Goal: Task Accomplishment & Management: Use online tool/utility

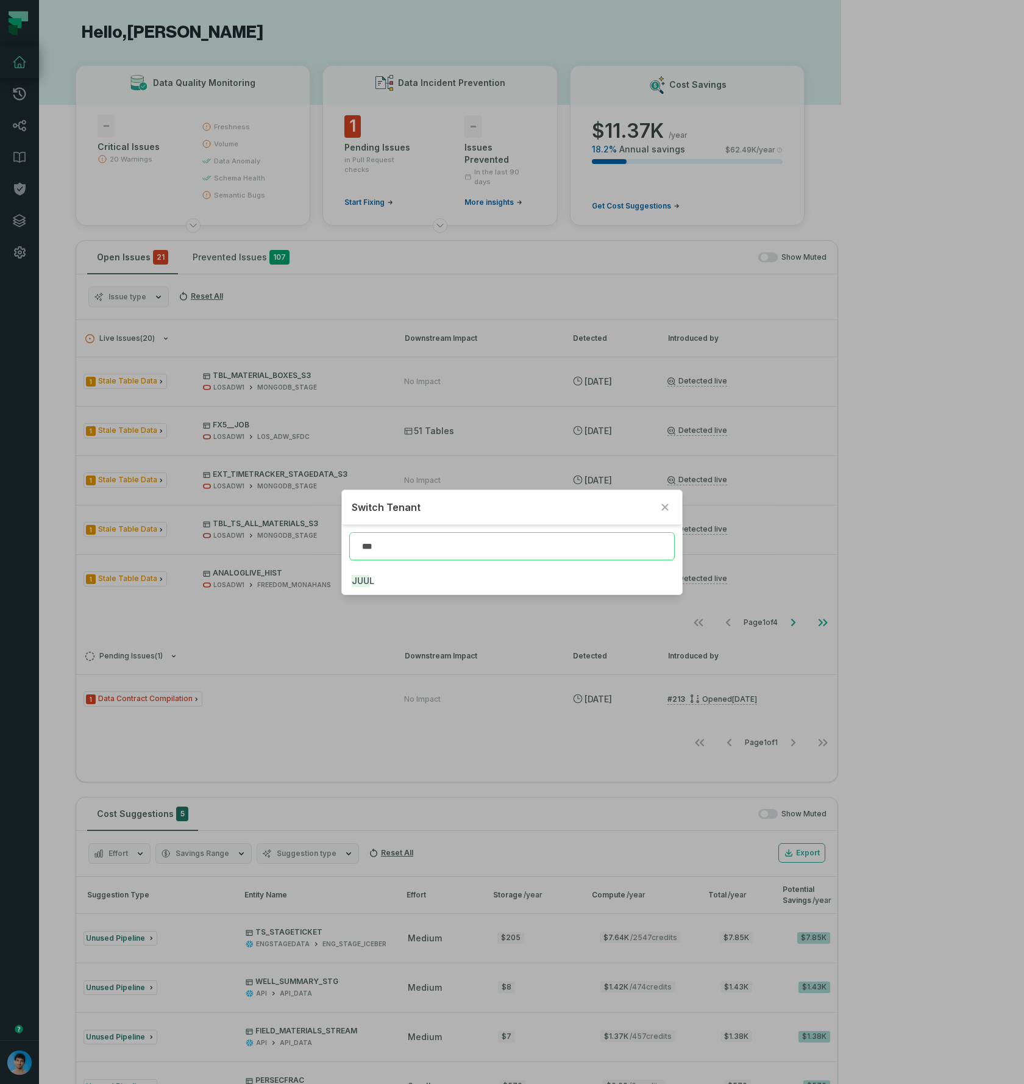
type input "***"
click button "JUU L" at bounding box center [512, 581] width 340 height 27
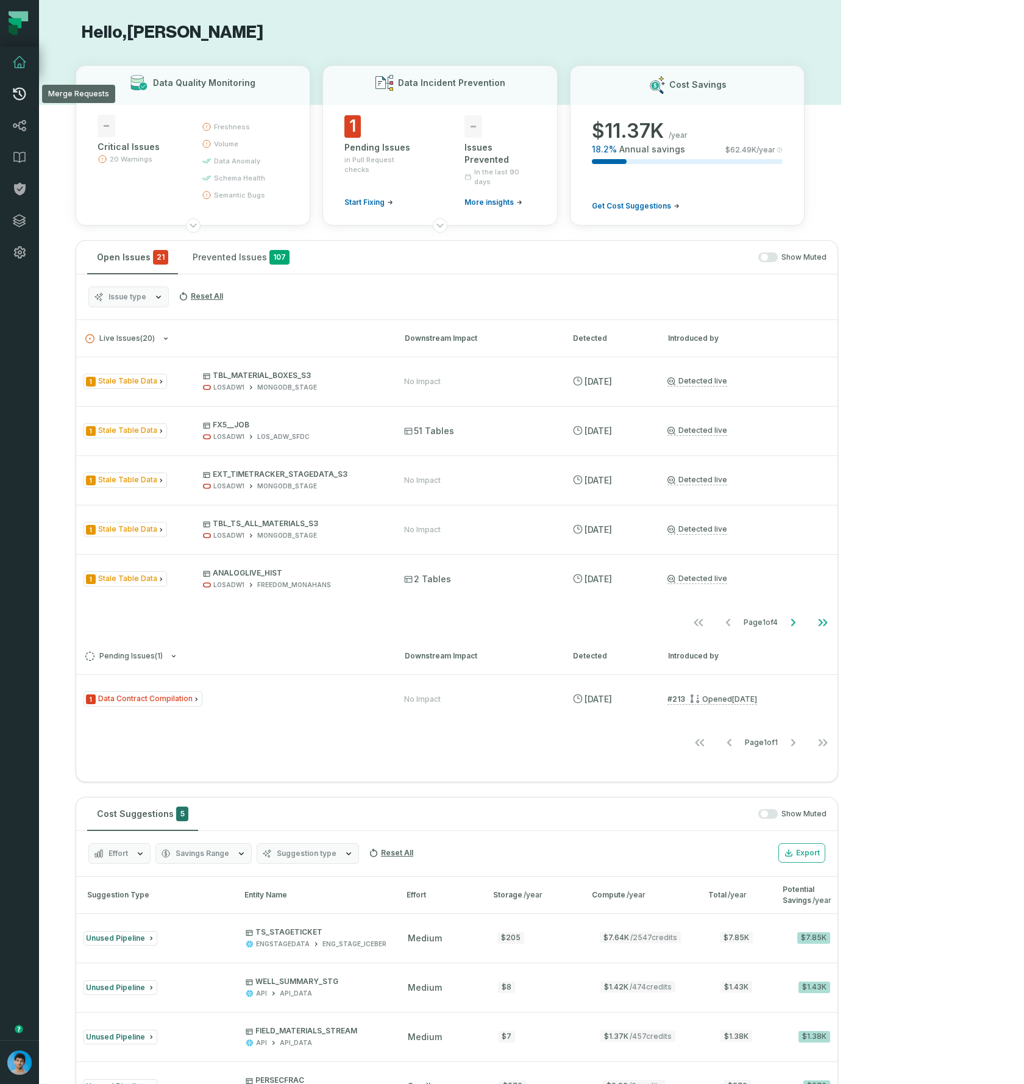
click at [15, 98] on icon at bounding box center [19, 94] width 13 height 13
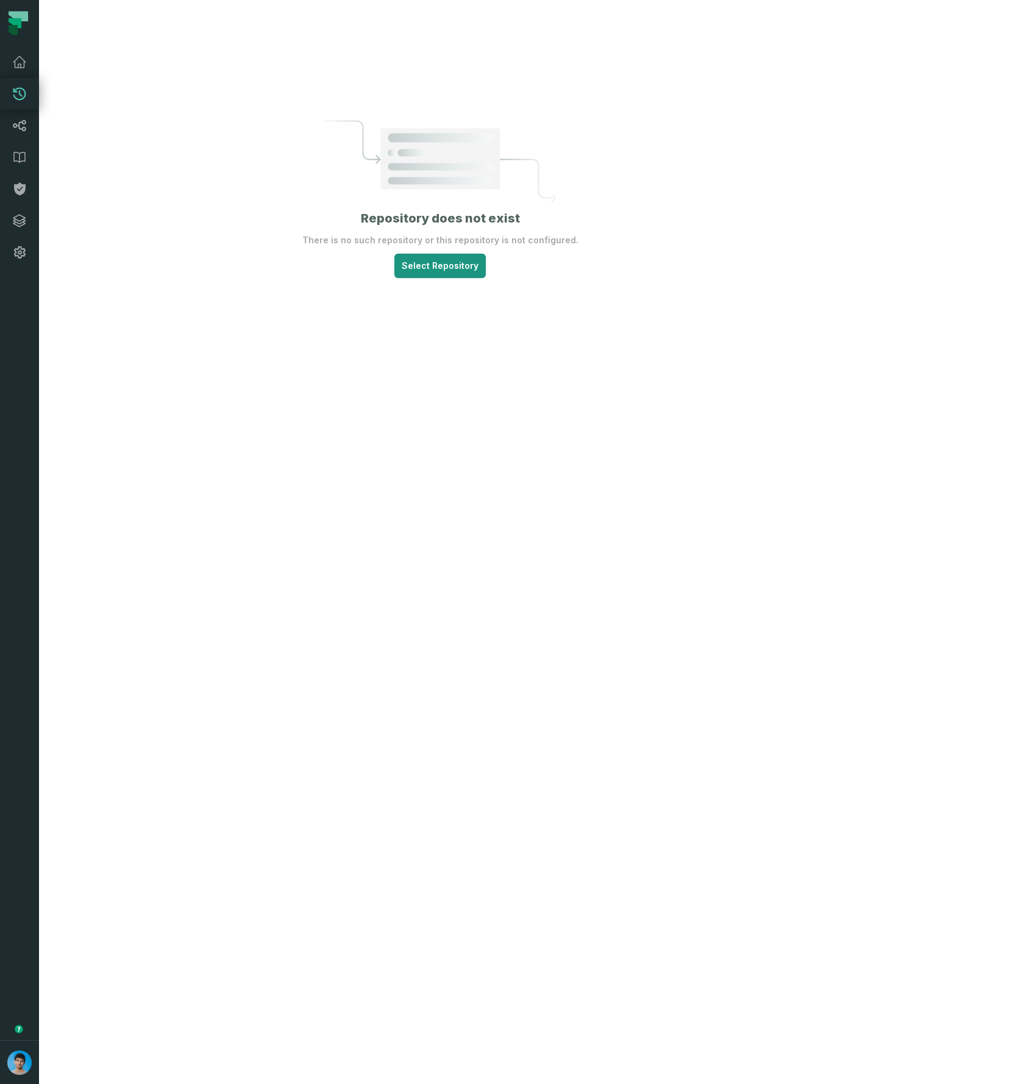
click at [518, 290] on html "Merge Requests Dashboard Lineage Data Catalog Policies Integrations Settings Om…" at bounding box center [512, 542] width 1024 height 1084
click at [513, 327] on span "dbt-data-team" at bounding box center [510, 323] width 54 height 10
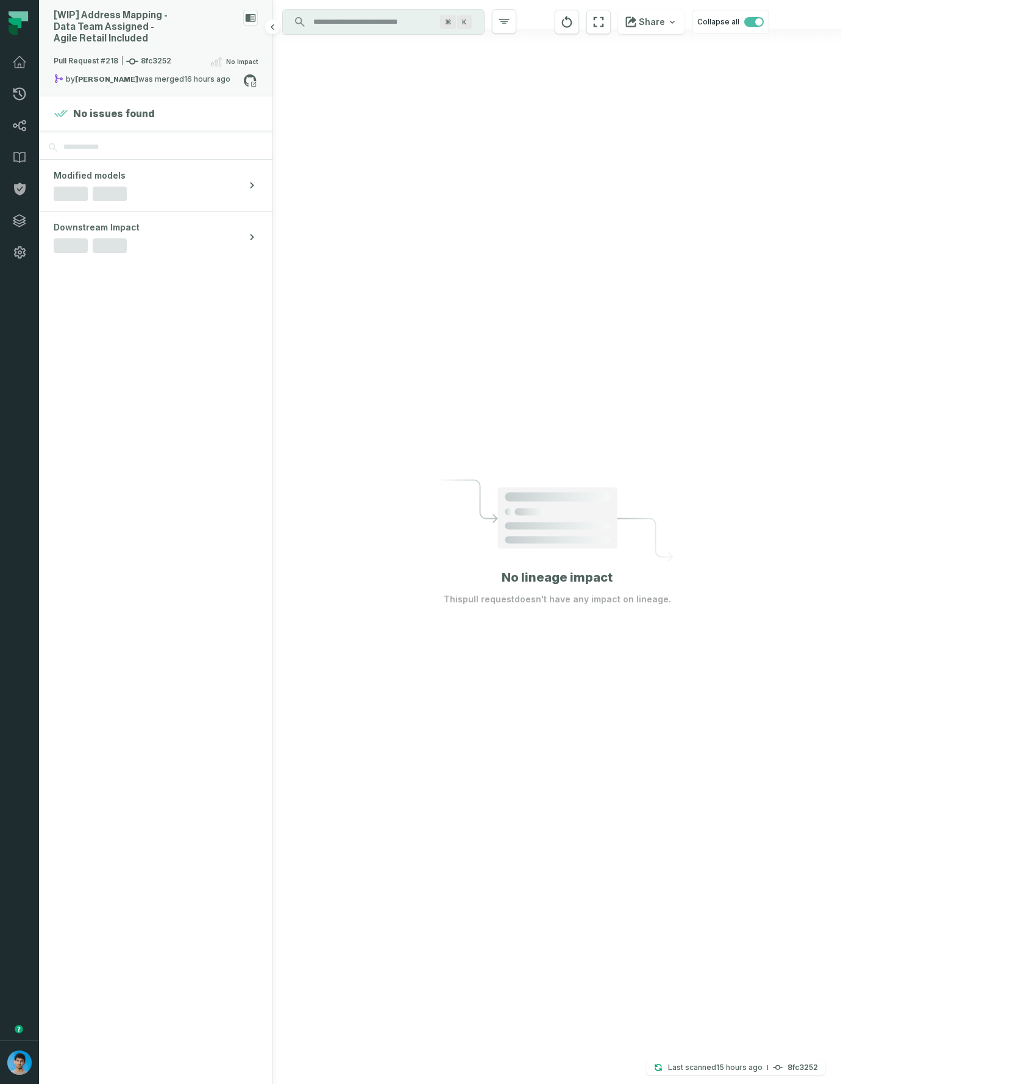
click at [155, 55] on span "Pull Request #218 8fc3252" at bounding box center [113, 61] width 118 height 12
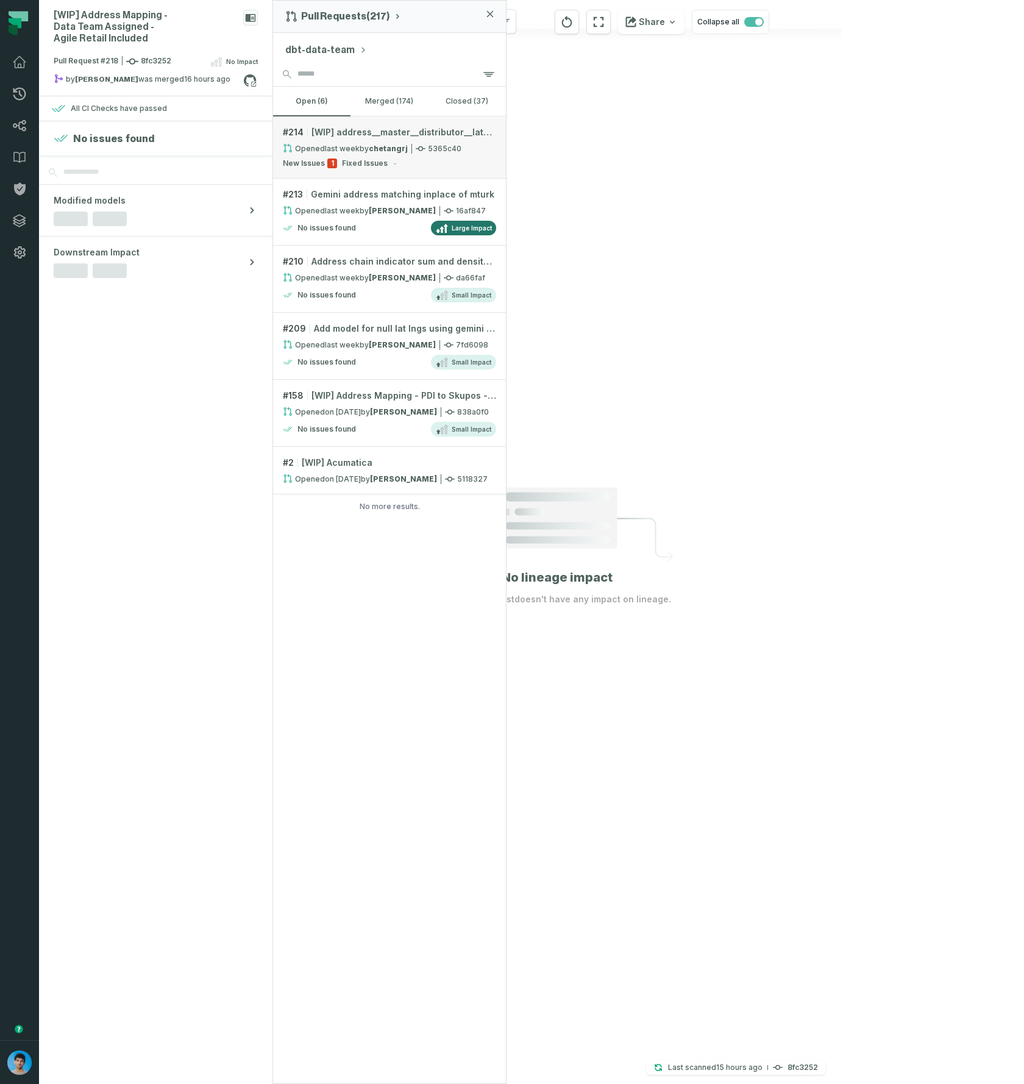
click at [373, 140] on link "# 214 [WIP] address__master__distributor__latest_v1 Testing Opened 8/16/2025, 1…" at bounding box center [389, 147] width 233 height 62
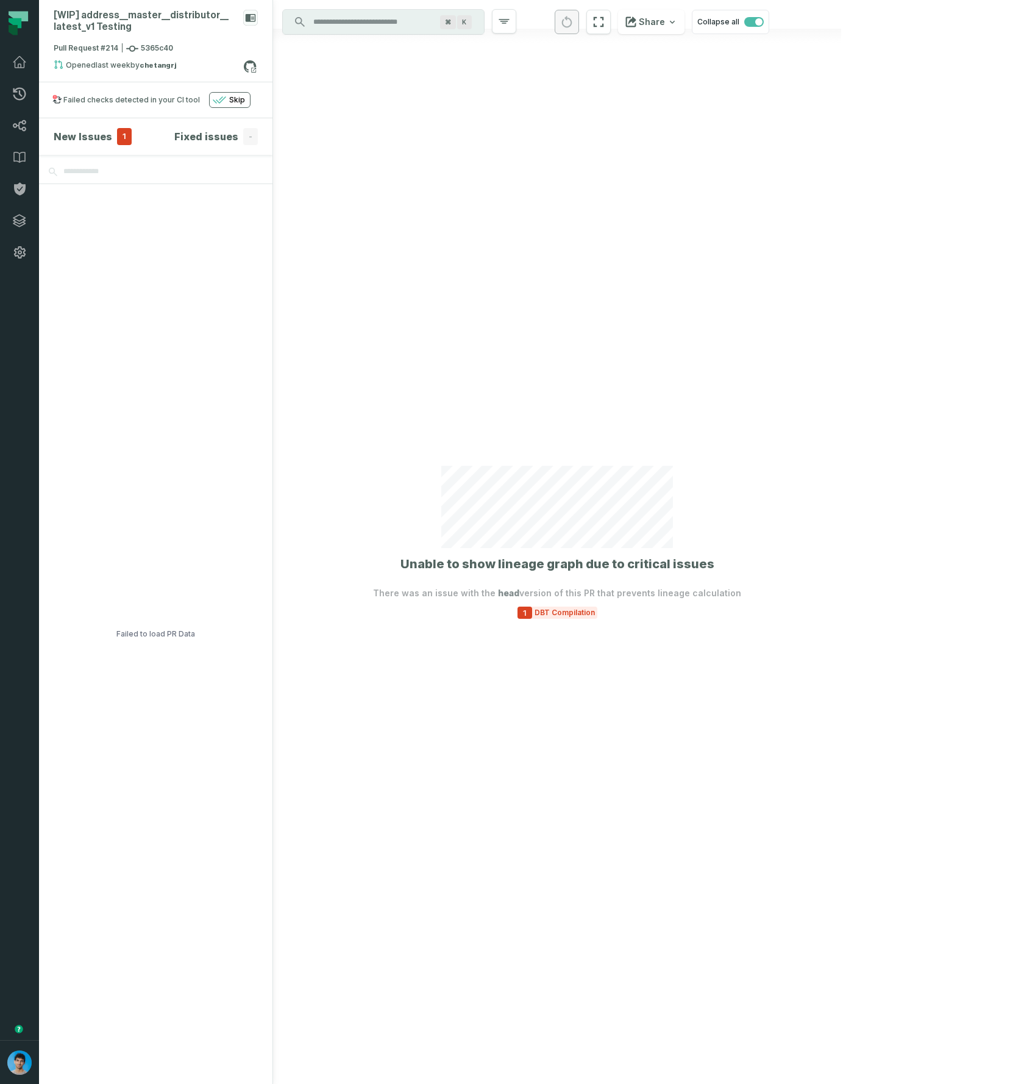
click at [764, 311] on div at bounding box center [557, 542] width 568 height 1084
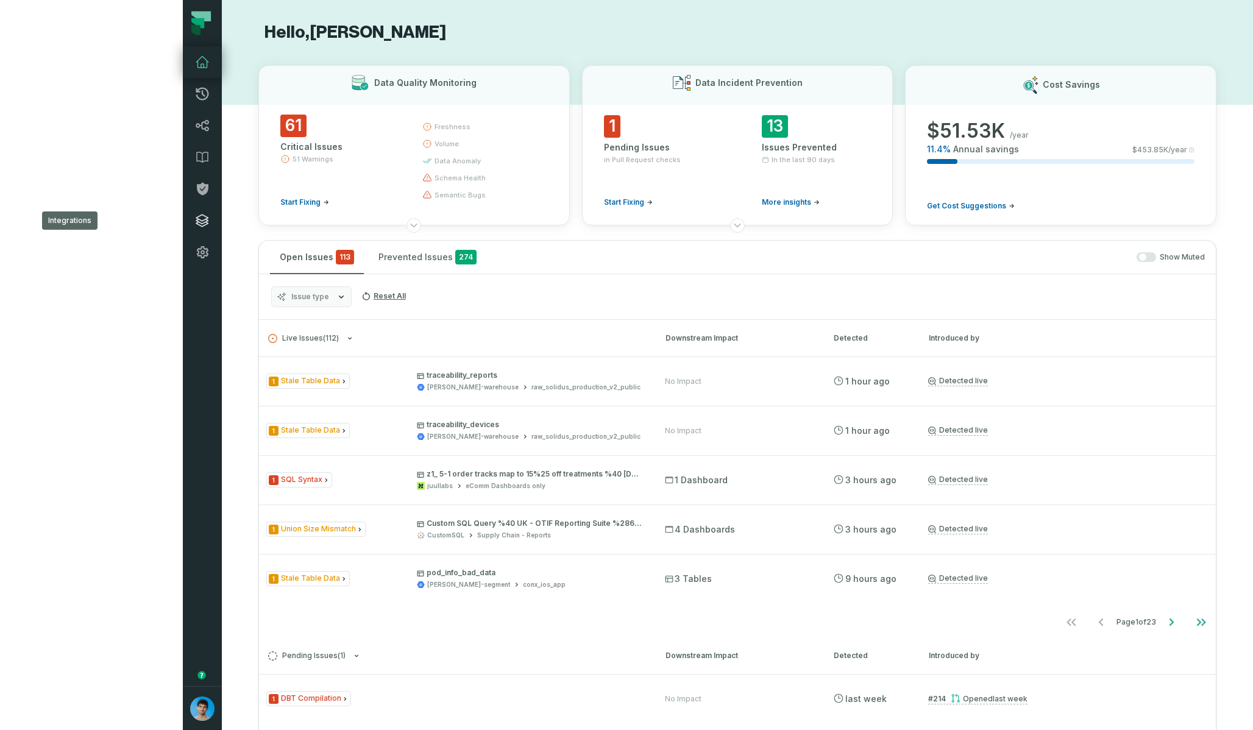
click at [196, 224] on icon at bounding box center [202, 221] width 12 height 12
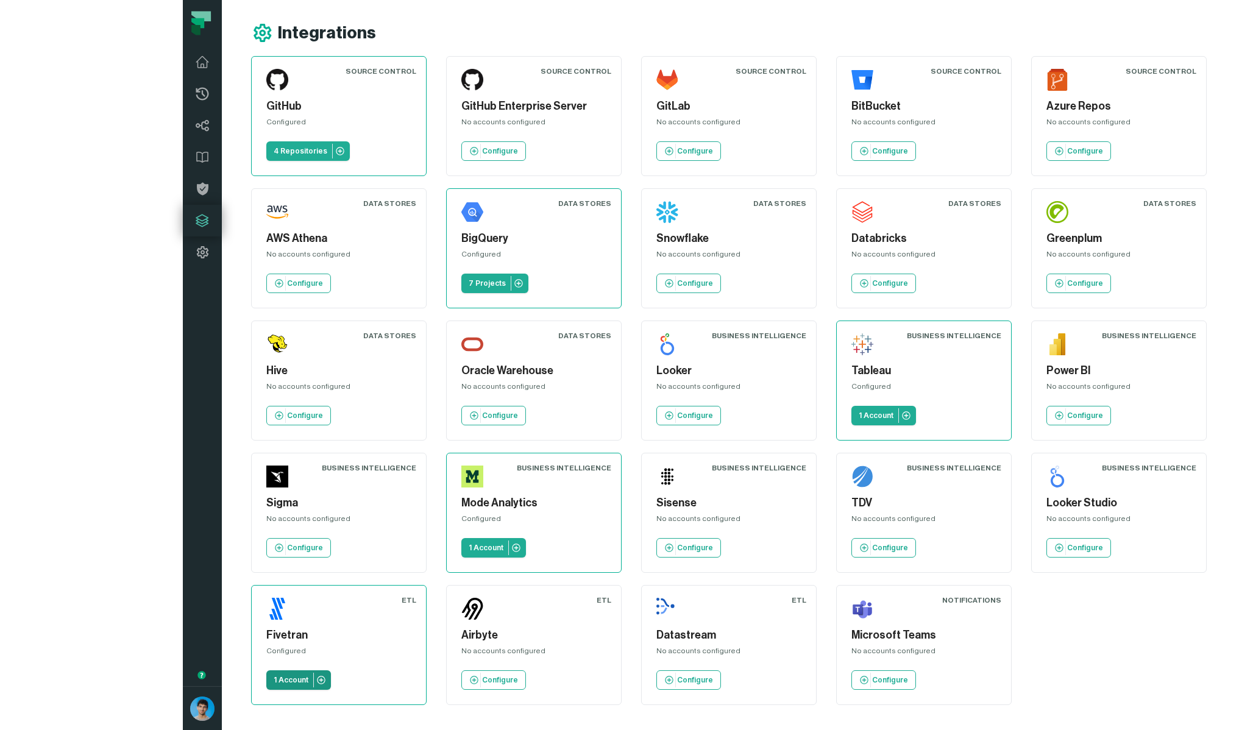
click at [308, 675] on p "1 Account" at bounding box center [291, 680] width 35 height 10
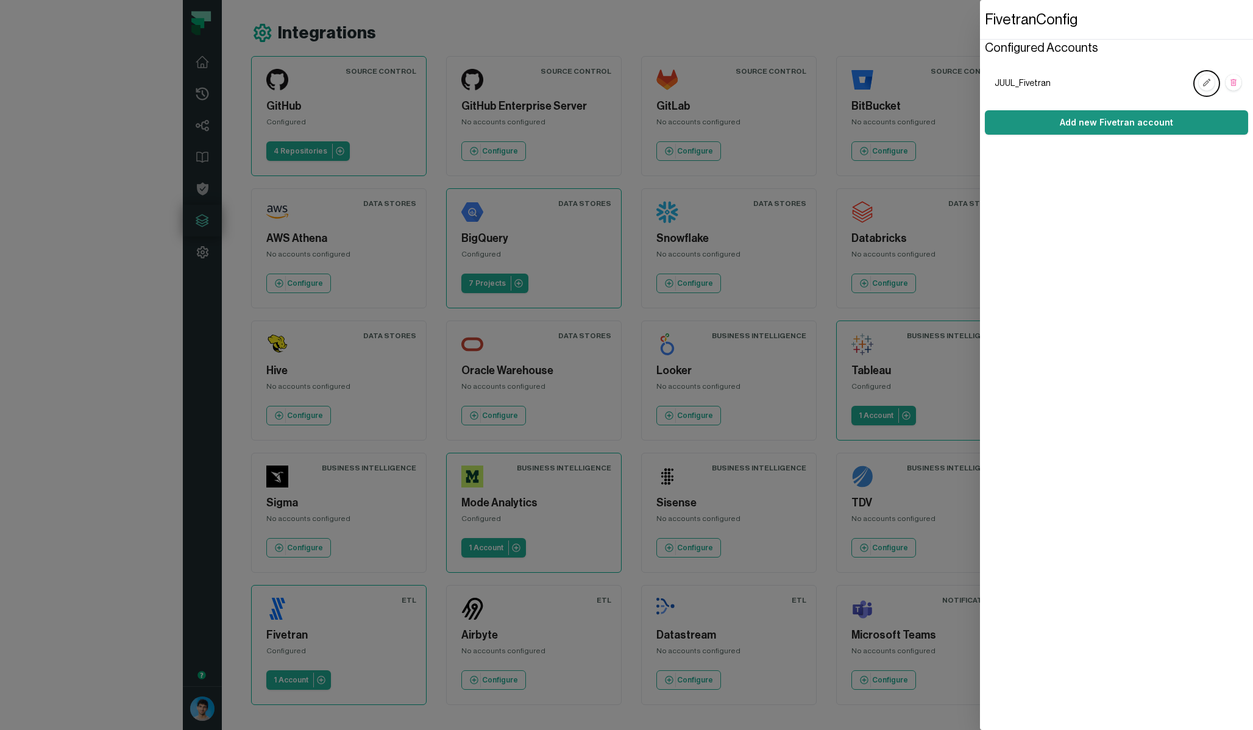
click at [1148, 132] on link "Add new Fivetran account" at bounding box center [1116, 122] width 263 height 24
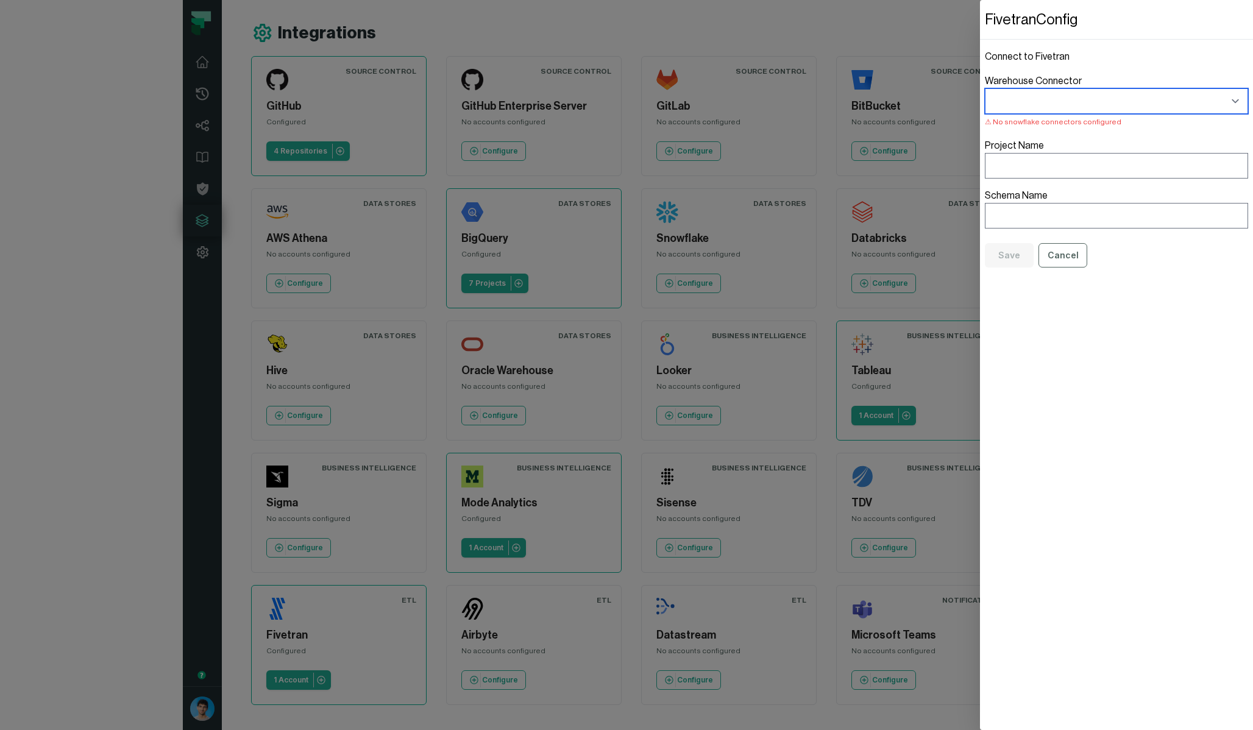
click at [1180, 107] on select "Warehouse Connector No snowflake connectors configured" at bounding box center [1116, 101] width 263 height 26
click at [1232, 101] on select "Warehouse Connector No snowflake connectors configured" at bounding box center [1116, 101] width 263 height 26
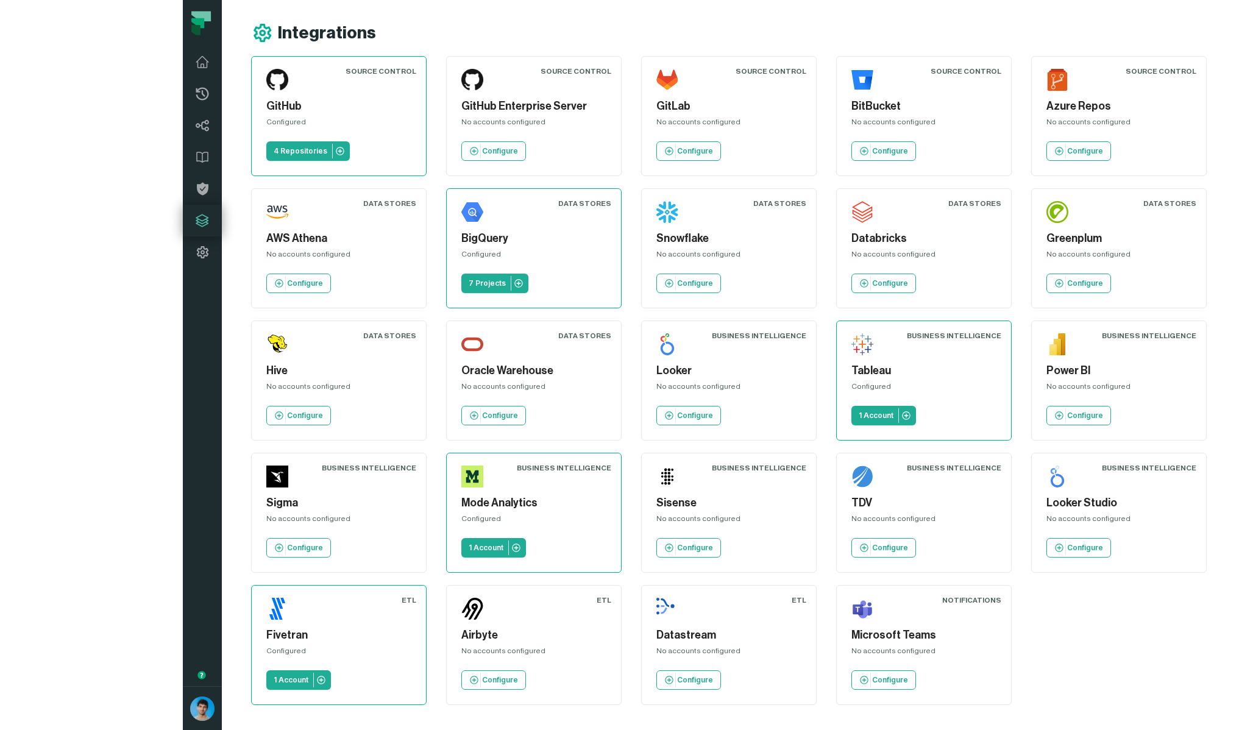
click at [454, 608] on main "Integrations Source Control GitHub Configured 4 Repositories Source Control Git…" at bounding box center [737, 365] width 1031 height 730
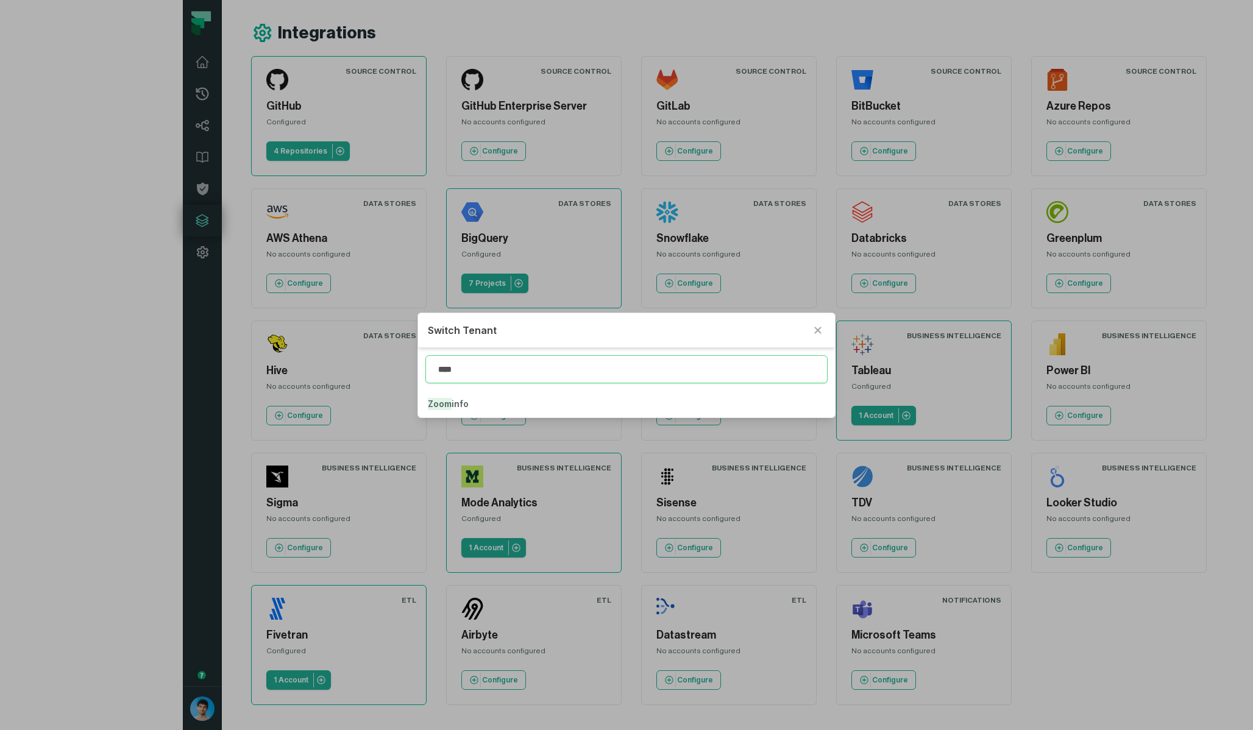
type input "****"
click button "Zoom info" at bounding box center [626, 404] width 416 height 27
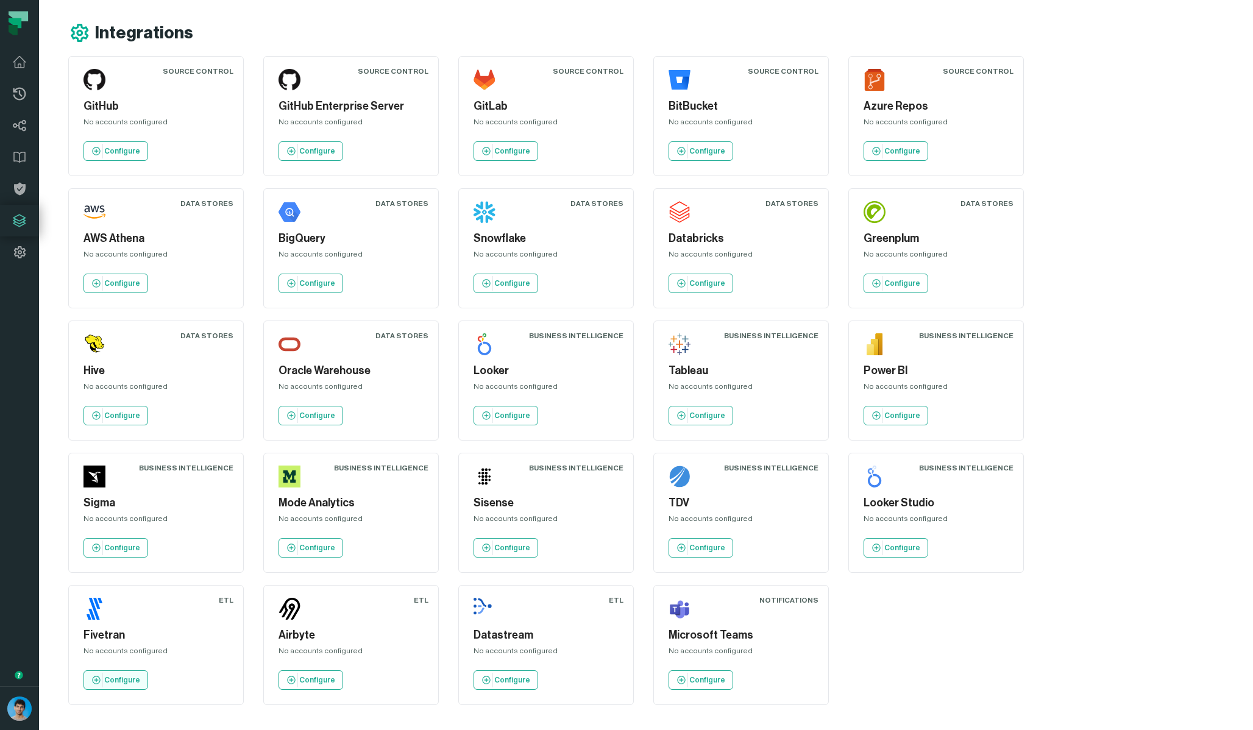
click at [101, 675] on icon at bounding box center [96, 680] width 10 height 10
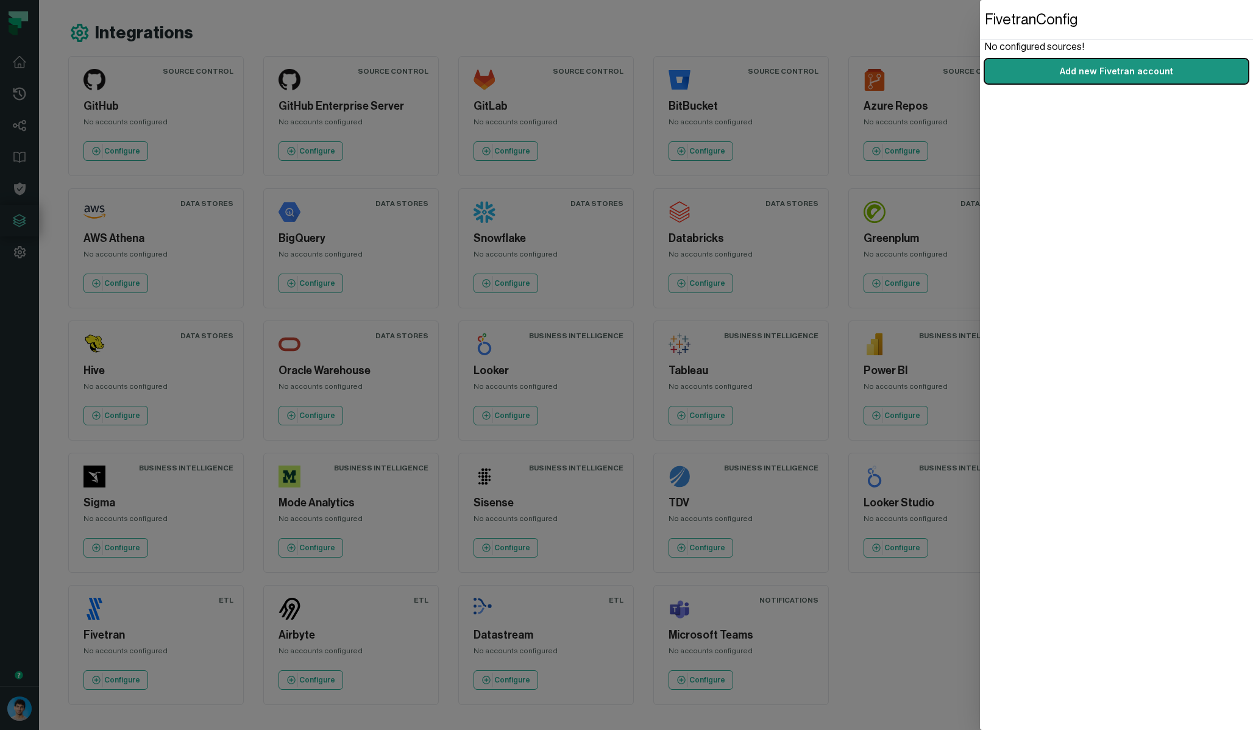
click at [1089, 65] on link "Add new Fivetran account" at bounding box center [1116, 71] width 263 height 24
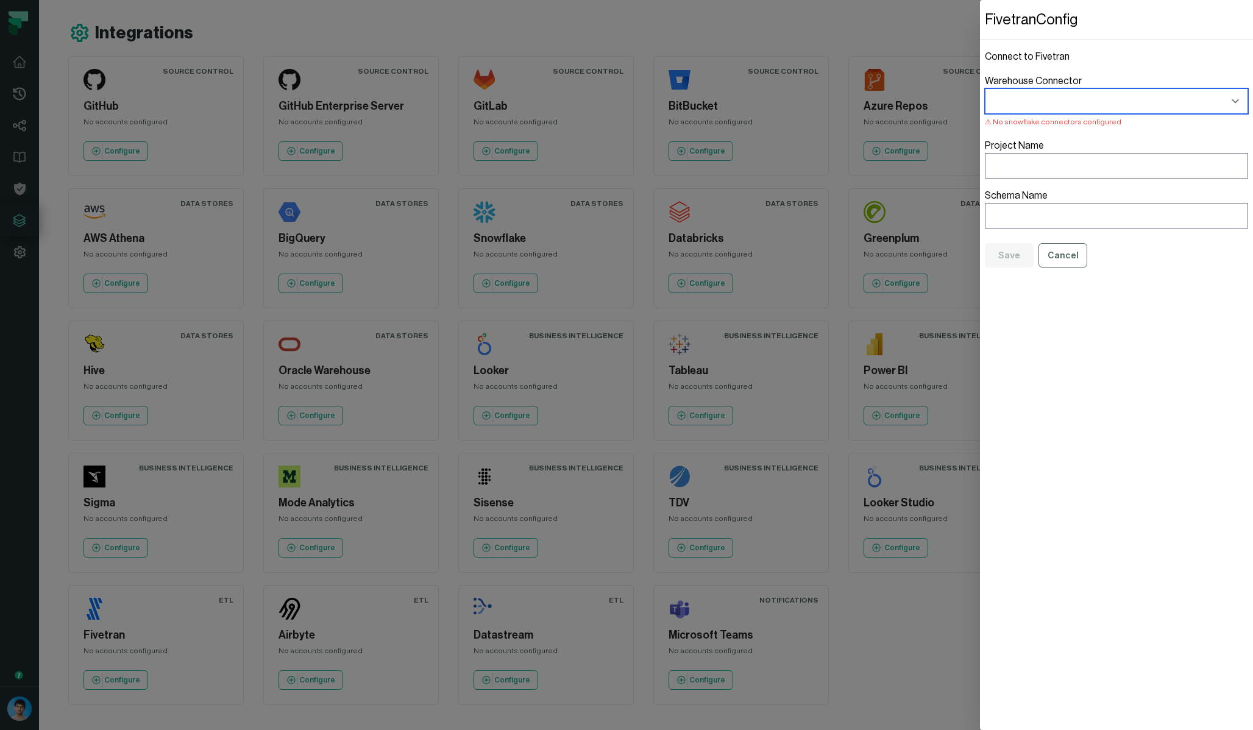
click at [1103, 98] on select "Warehouse Connector No snowflake connectors configured" at bounding box center [1116, 101] width 263 height 26
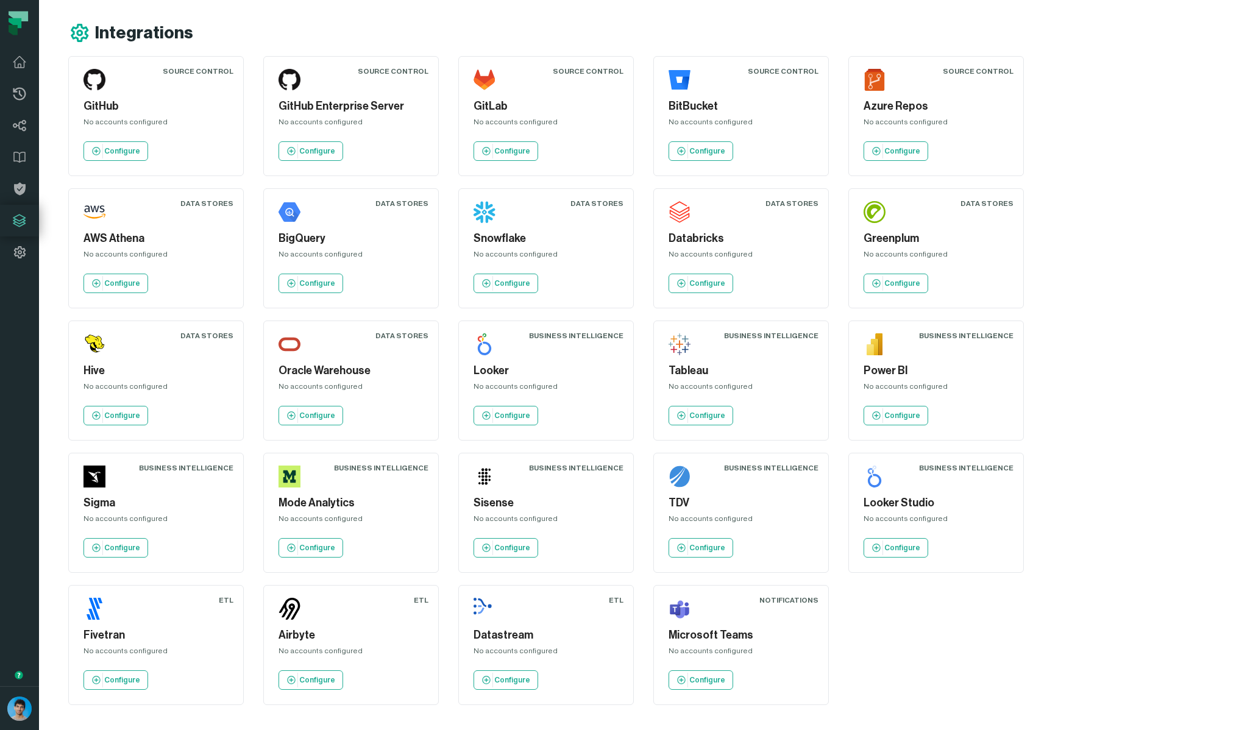
click at [587, 626] on main "Integrations Source Control GitHub No accounts configured Configure Source Cont…" at bounding box center [554, 365] width 1031 height 730
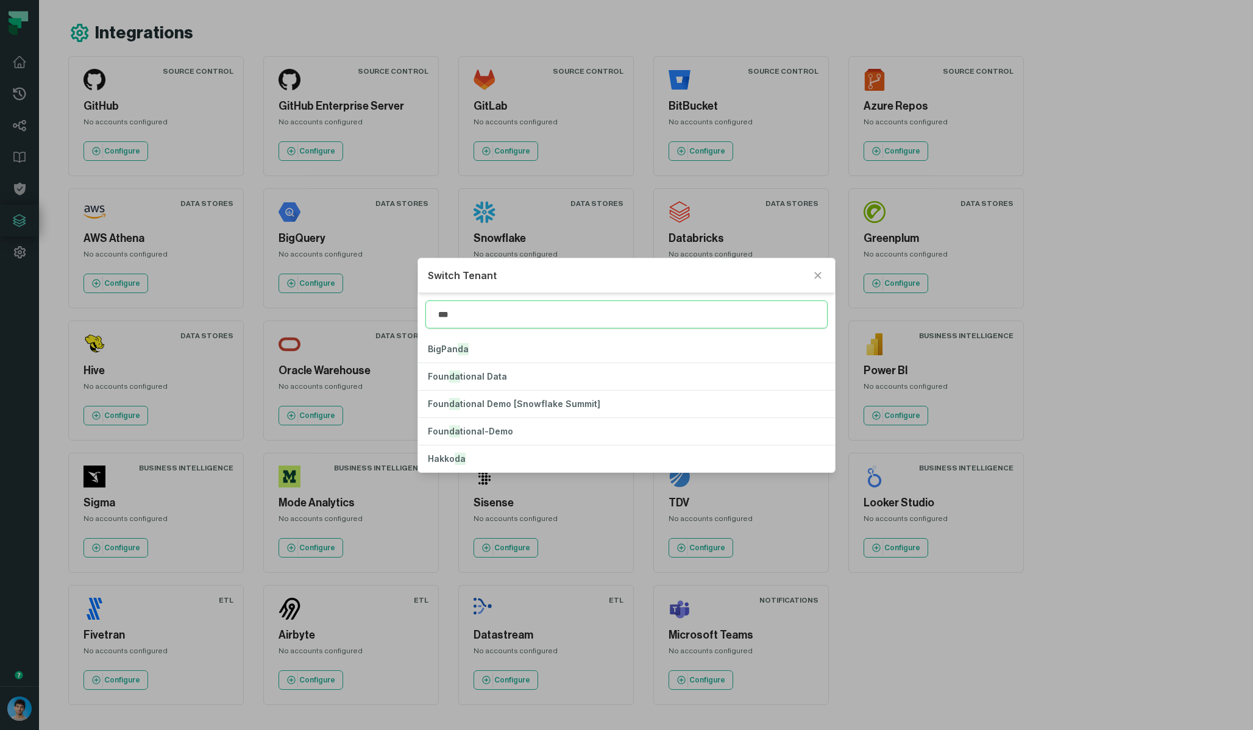
type input "****"
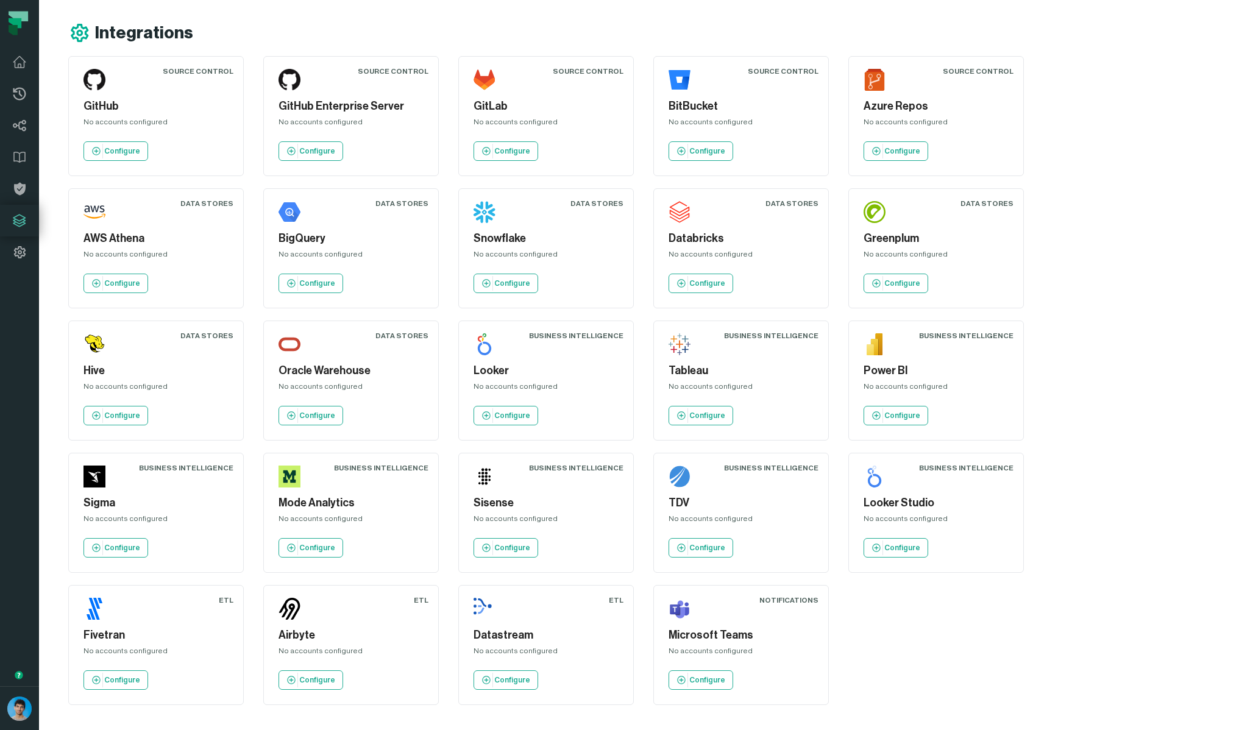
click at [531, 689] on main "Integrations Source Control GitHub No accounts configured Configure Source Cont…" at bounding box center [554, 365] width 1031 height 730
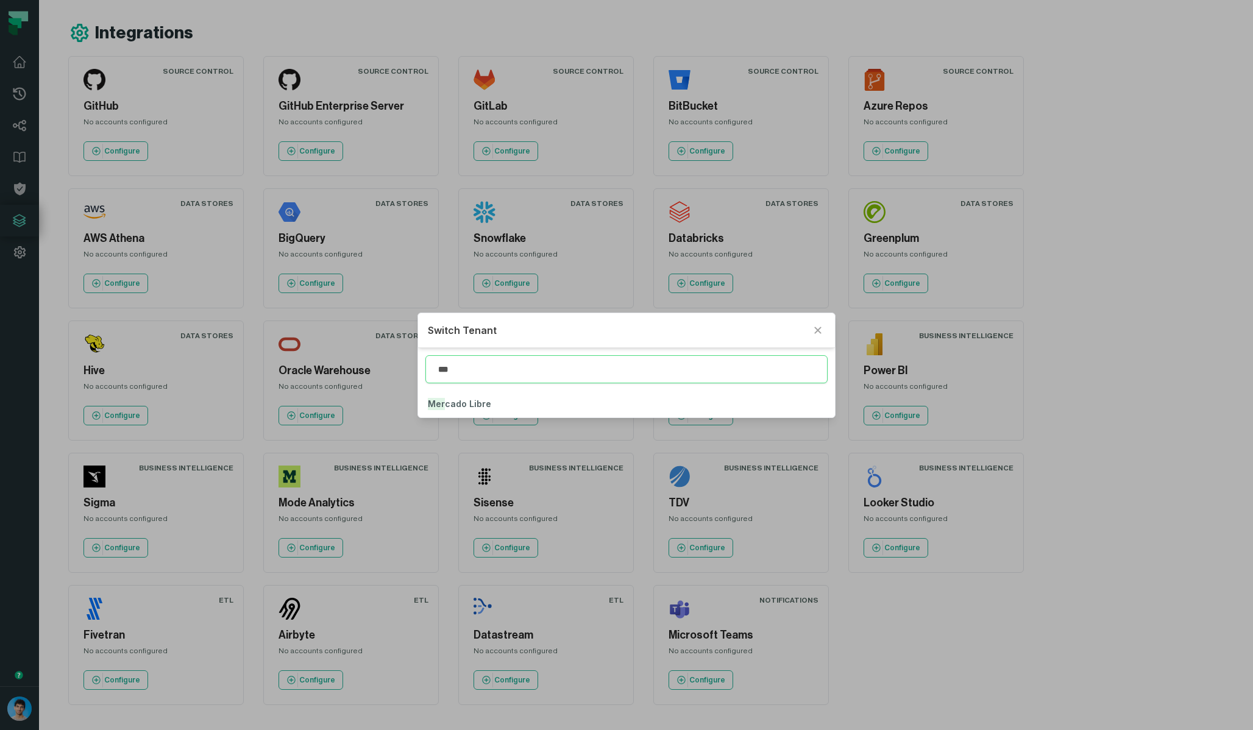
type input "***"
click button "Mer cado Libre" at bounding box center [626, 404] width 416 height 27
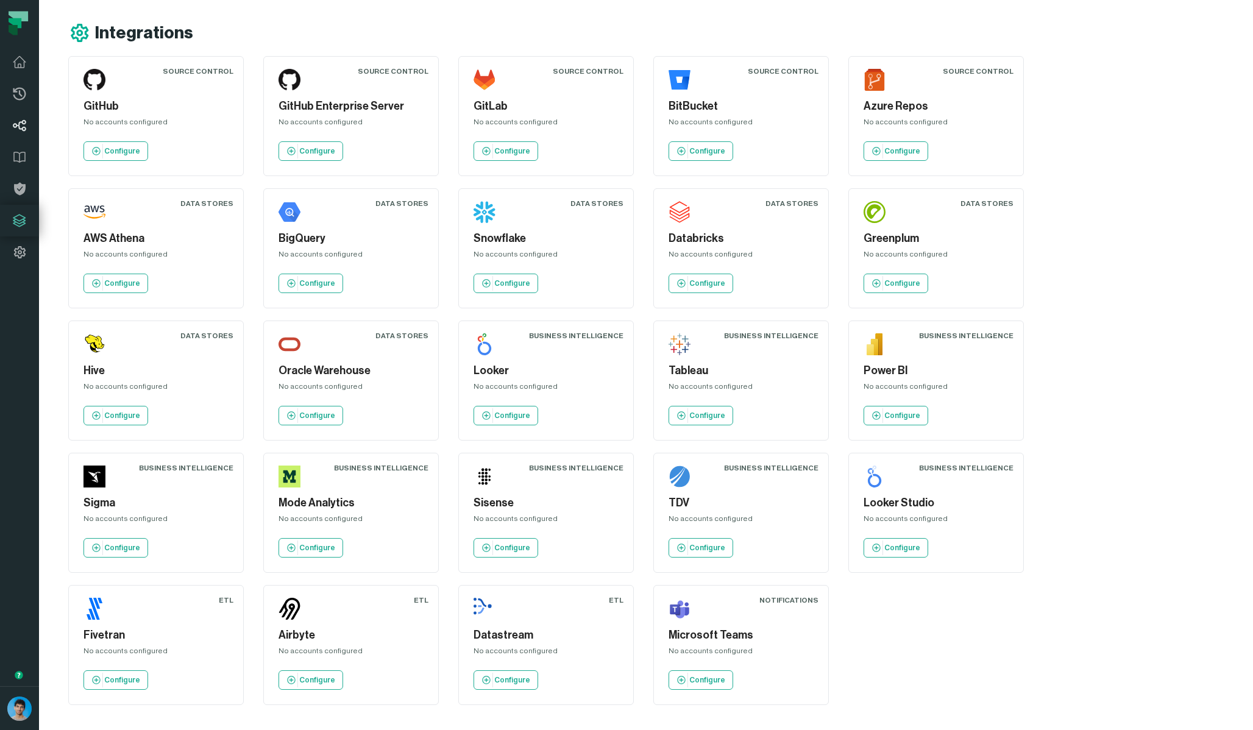
click at [24, 124] on icon at bounding box center [19, 125] width 15 height 15
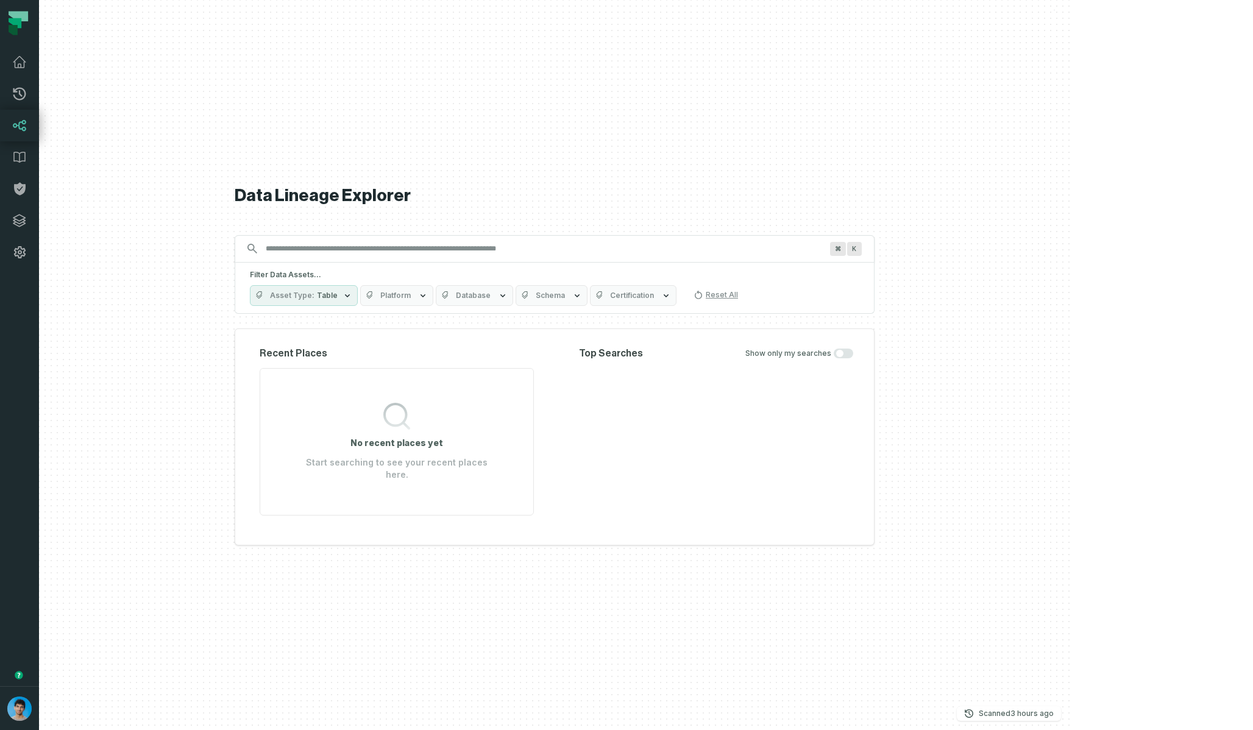
click at [662, 81] on div "Data Lineage Explorer Search for assets across the organization ⌘ K Filter Data…" at bounding box center [555, 365] width 640 height 730
